Goal: Find specific page/section

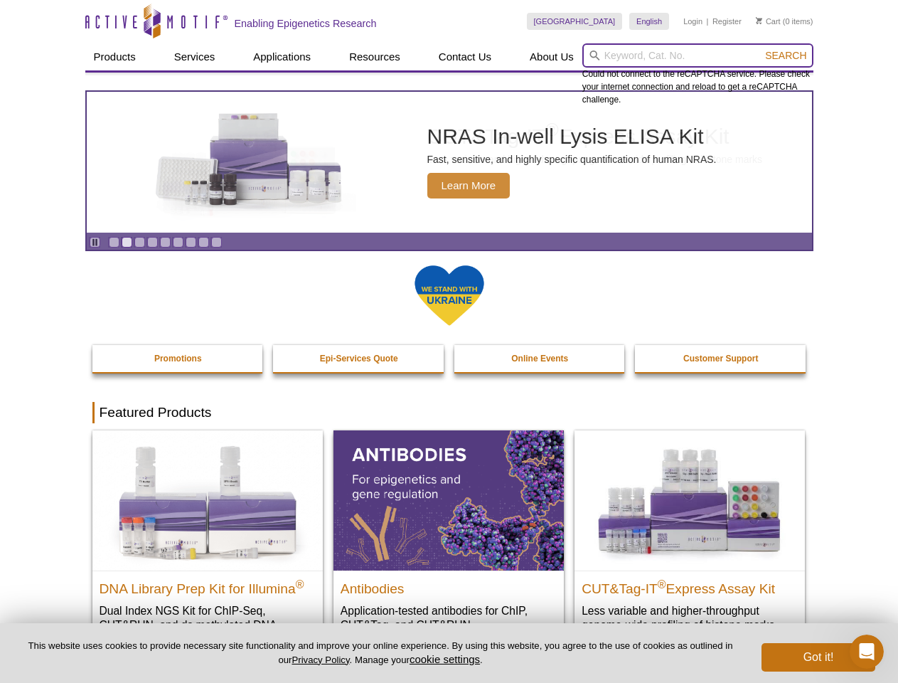
click at [698, 55] on input "search" at bounding box center [697, 55] width 231 height 24
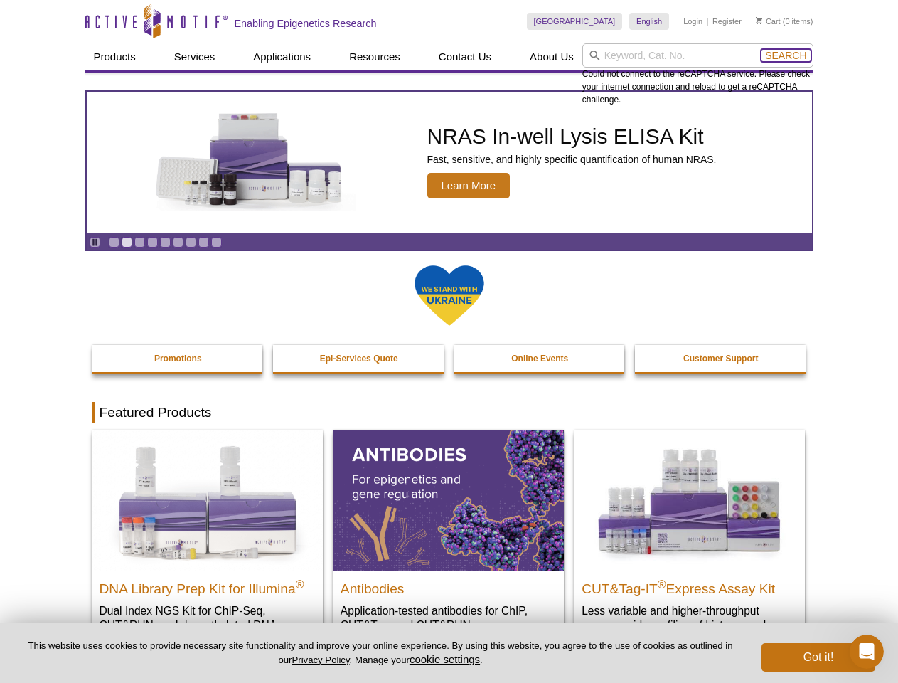
click at [786, 55] on span "Search" at bounding box center [785, 55] width 41 height 11
click at [95, 242] on icon "Pause" at bounding box center [94, 242] width 9 height 9
click at [114, 242] on link "Go to slide 1" at bounding box center [114, 242] width 11 height 11
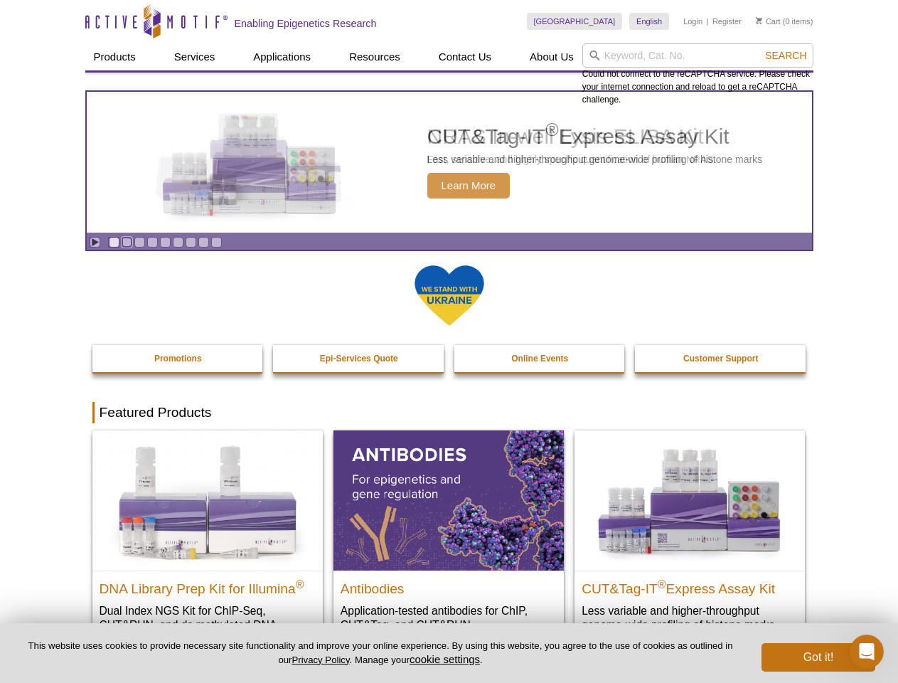
click at [127, 242] on link "Go to slide 2" at bounding box center [127, 242] width 11 height 11
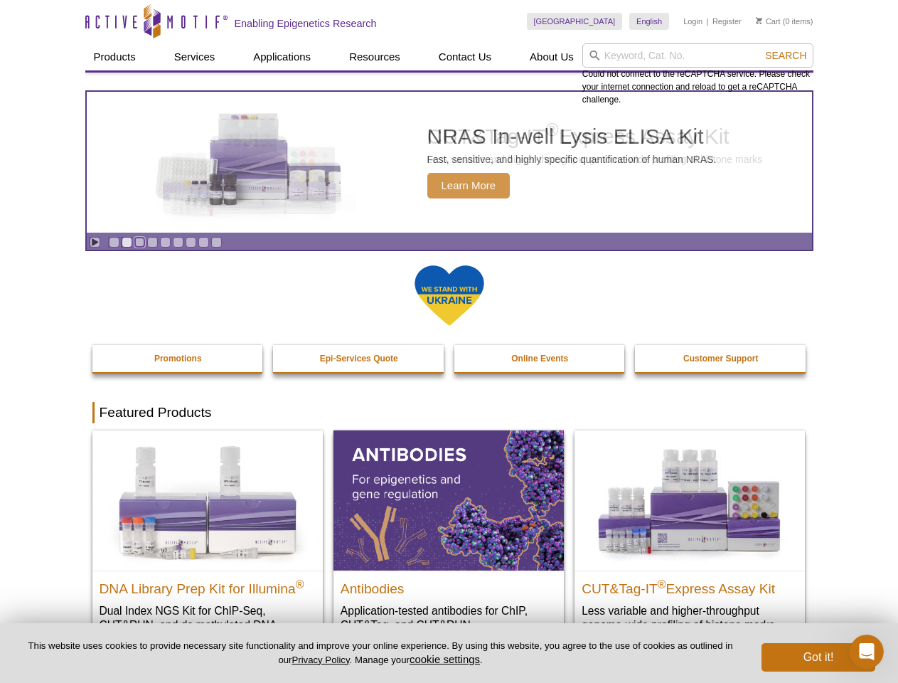
click at [139, 242] on link "Go to slide 3" at bounding box center [139, 242] width 11 height 11
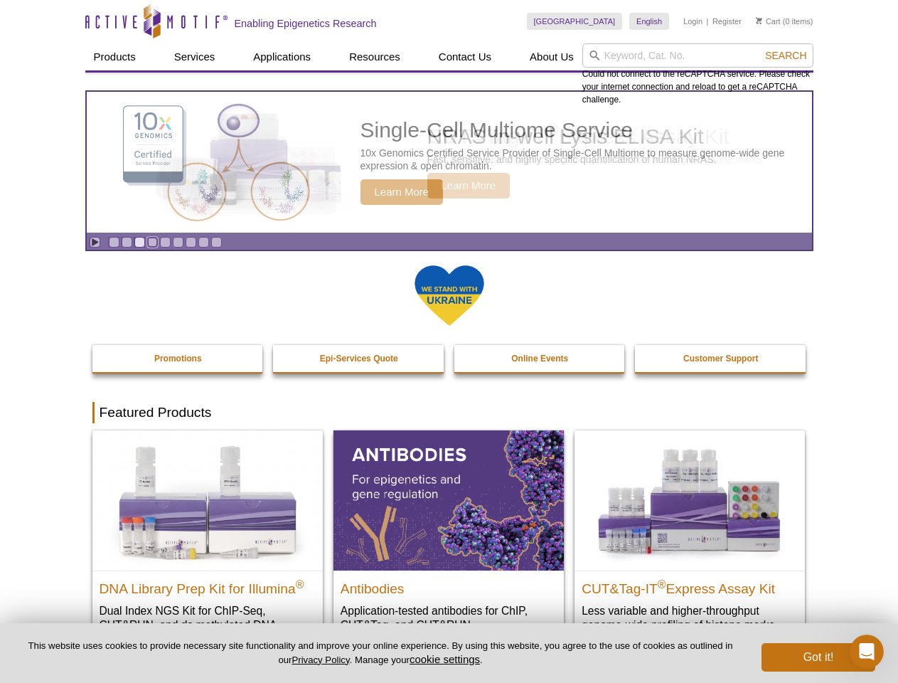
click at [152, 242] on link "Go to slide 4" at bounding box center [152, 242] width 11 height 11
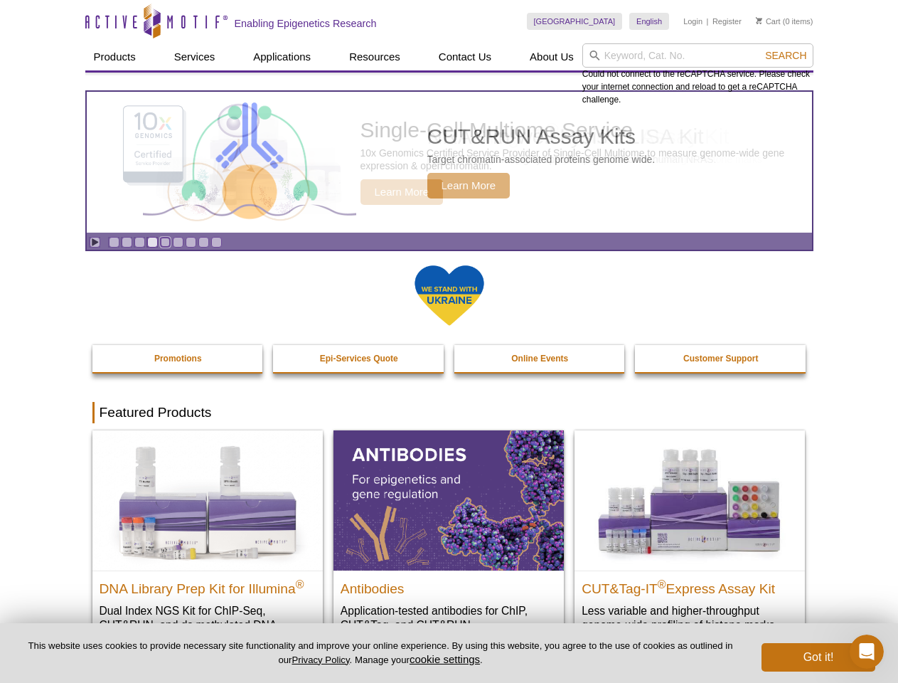
click at [165, 242] on link "Go to slide 5" at bounding box center [165, 242] width 11 height 11
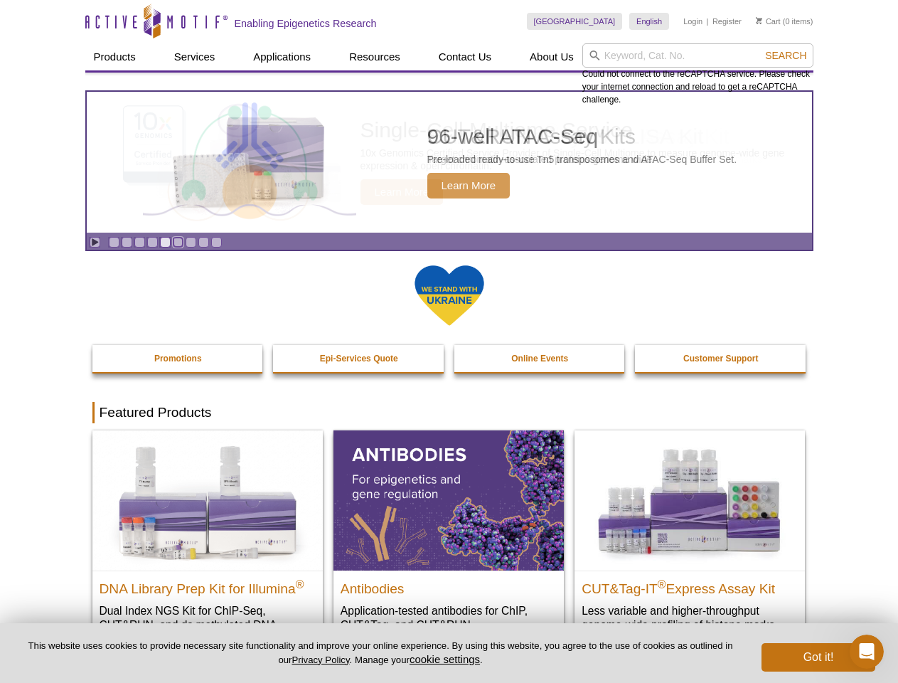
click at [178, 242] on link "Go to slide 6" at bounding box center [178, 242] width 11 height 11
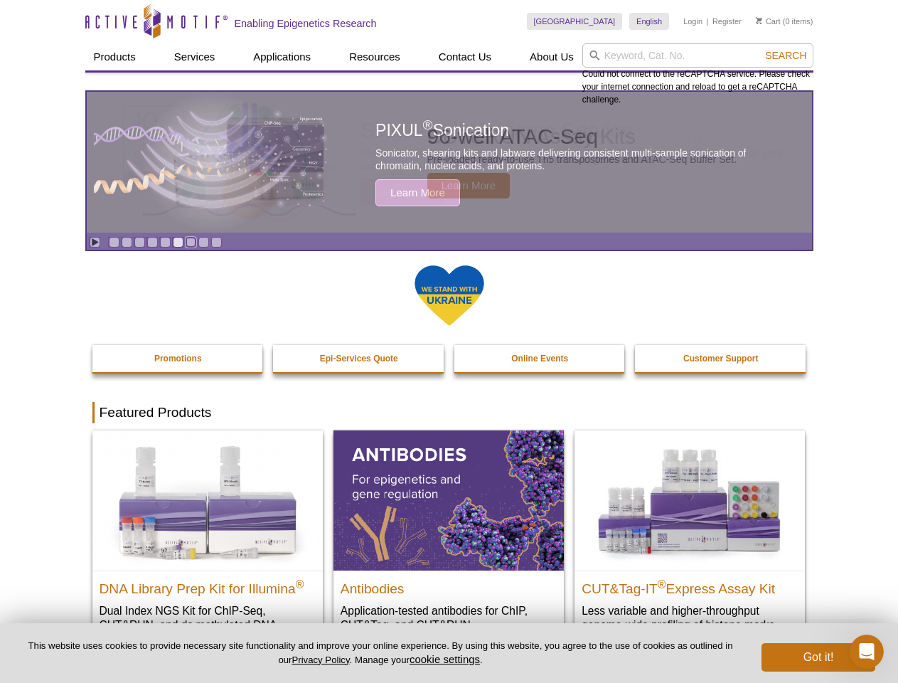
click at [191, 242] on link "Go to slide 7" at bounding box center [191, 242] width 11 height 11
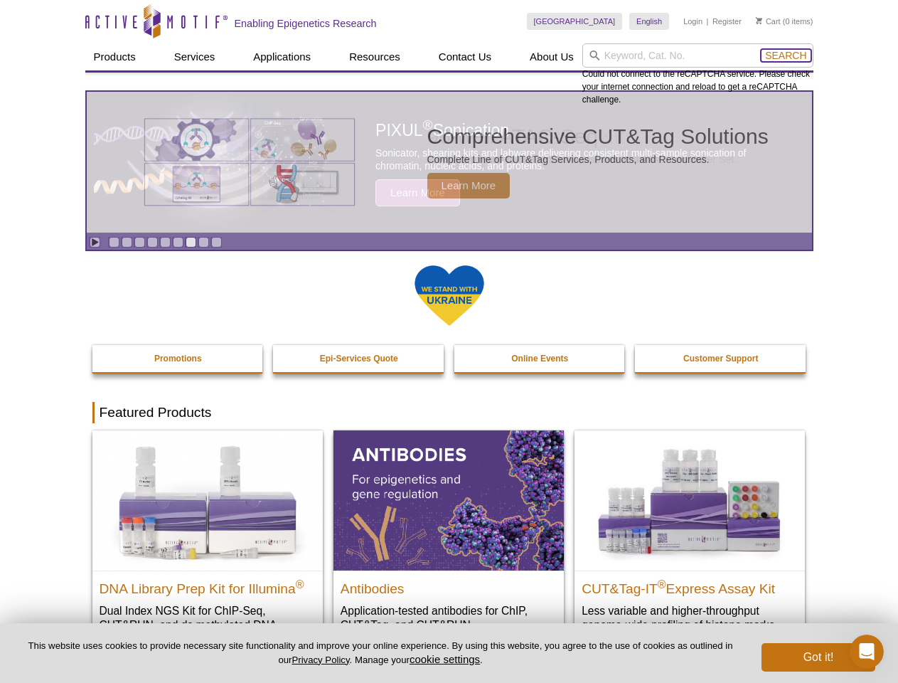
click at [786, 55] on span "Search" at bounding box center [785, 55] width 41 height 11
